Goal: Task Accomplishment & Management: Manage account settings

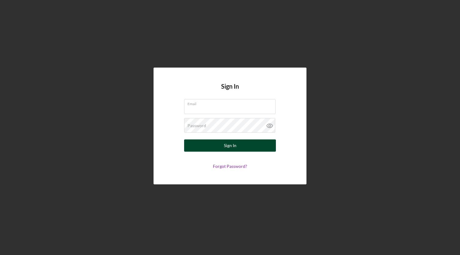
type input "[EMAIL_ADDRESS][DOMAIN_NAME]"
click at [245, 146] on button "Sign In" at bounding box center [230, 146] width 92 height 12
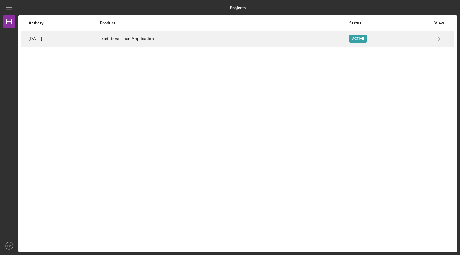
click at [337, 37] on div "Traditional Loan Application" at bounding box center [224, 38] width 249 height 15
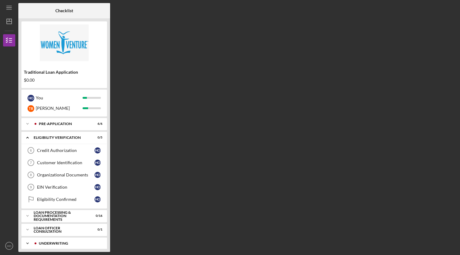
click at [63, 243] on div "Underwriting" at bounding box center [69, 244] width 61 height 4
click at [53, 239] on div "Icon/Expander Underwriting 1 / 1" at bounding box center [64, 244] width 86 height 13
click at [28, 241] on icon "Icon/Expander" at bounding box center [27, 244] width 12 height 12
click at [32, 242] on icon "Icon/Expander" at bounding box center [27, 244] width 12 height 12
click at [57, 126] on div "Pre-Application" at bounding box center [69, 124] width 61 height 4
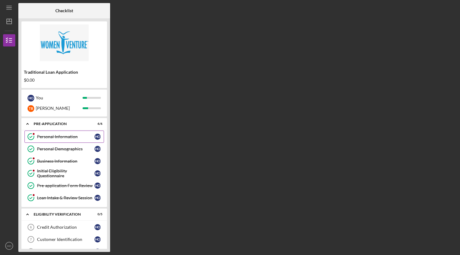
click at [30, 137] on polyline at bounding box center [31, 137] width 2 height 2
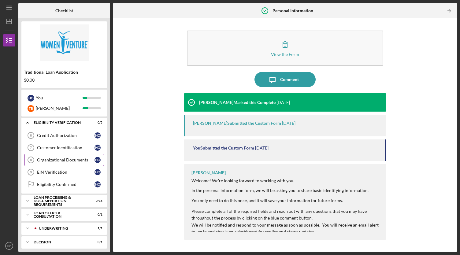
scroll to position [92, 0]
click at [49, 197] on div "Loan Processing & Documentation Requirements" at bounding box center [67, 200] width 66 height 7
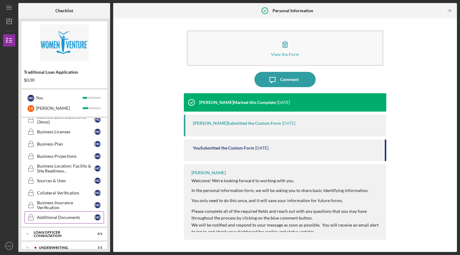
scroll to position [288, 0]
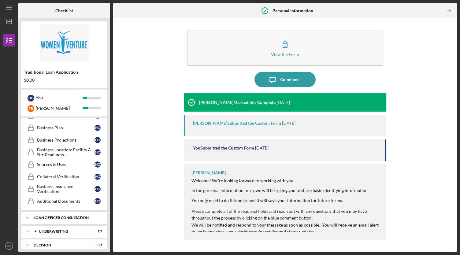
click at [55, 212] on div "Icon/Expander Loan Officer Consultation 0 / 1" at bounding box center [64, 218] width 86 height 12
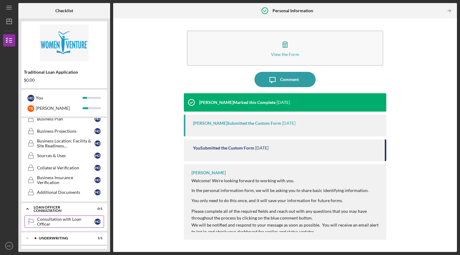
scroll to position [303, 0]
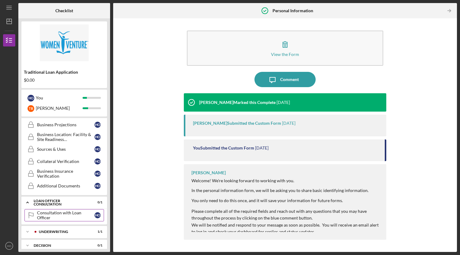
click at [58, 211] on div "Consultation with Loan Officer" at bounding box center [66, 216] width 58 height 10
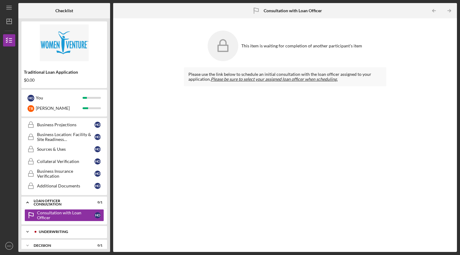
click at [56, 228] on div "Icon/Expander Underwriting 1 / 1" at bounding box center [64, 232] width 86 height 12
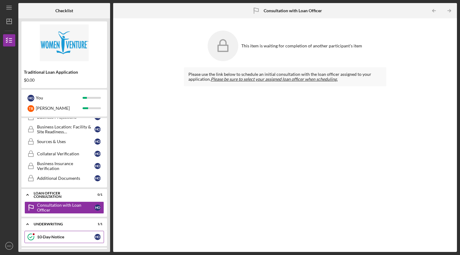
scroll to position [319, 0]
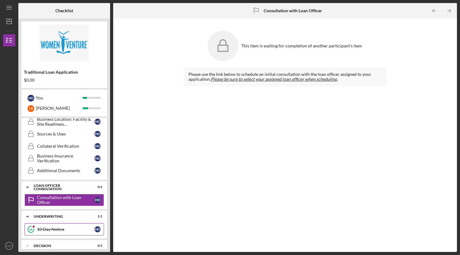
click at [56, 223] on link "10 Day Notice 10 Day Notice H O" at bounding box center [64, 229] width 80 height 12
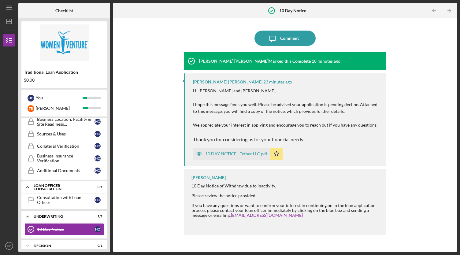
click at [235, 148] on div "10 DAY NOTICE - Tether LLC.pdf" at bounding box center [231, 154] width 77 height 12
